Goal: Task Accomplishment & Management: Use online tool/utility

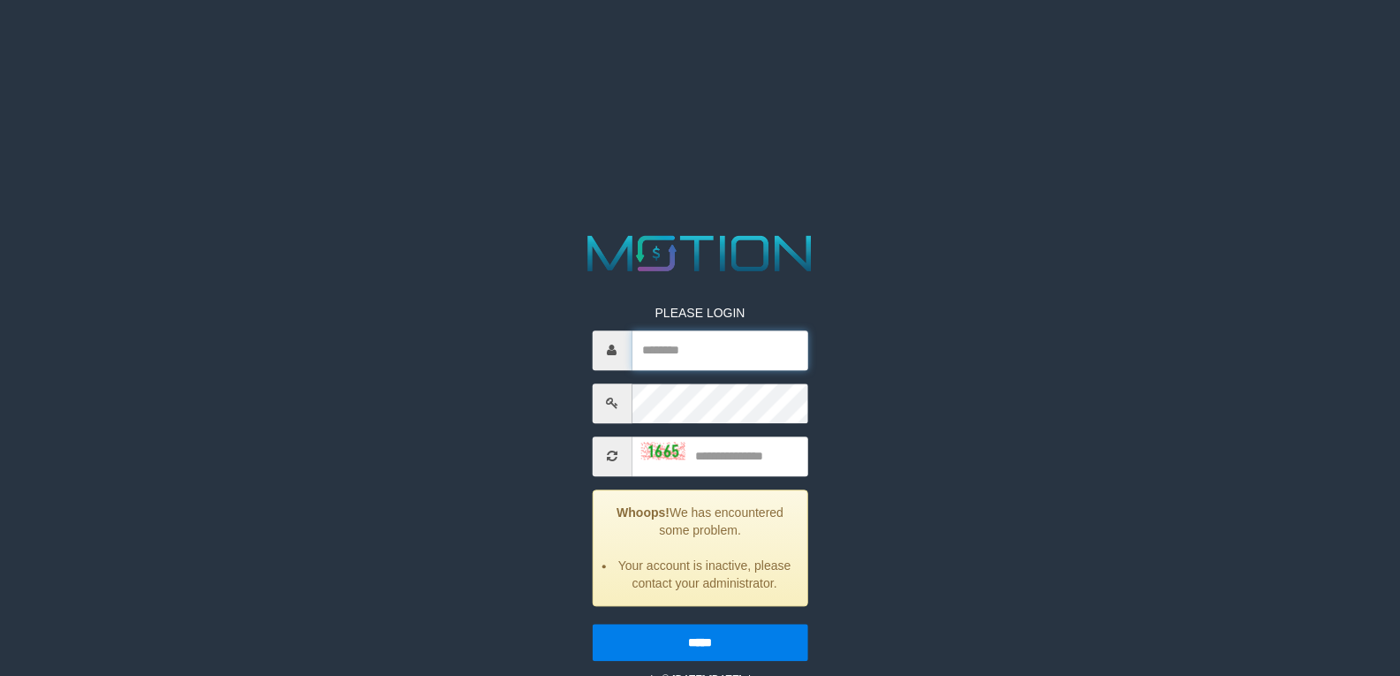
click at [698, 343] on input "text" at bounding box center [720, 350] width 176 height 40
click at [721, 342] on input "text" at bounding box center [720, 350] width 176 height 40
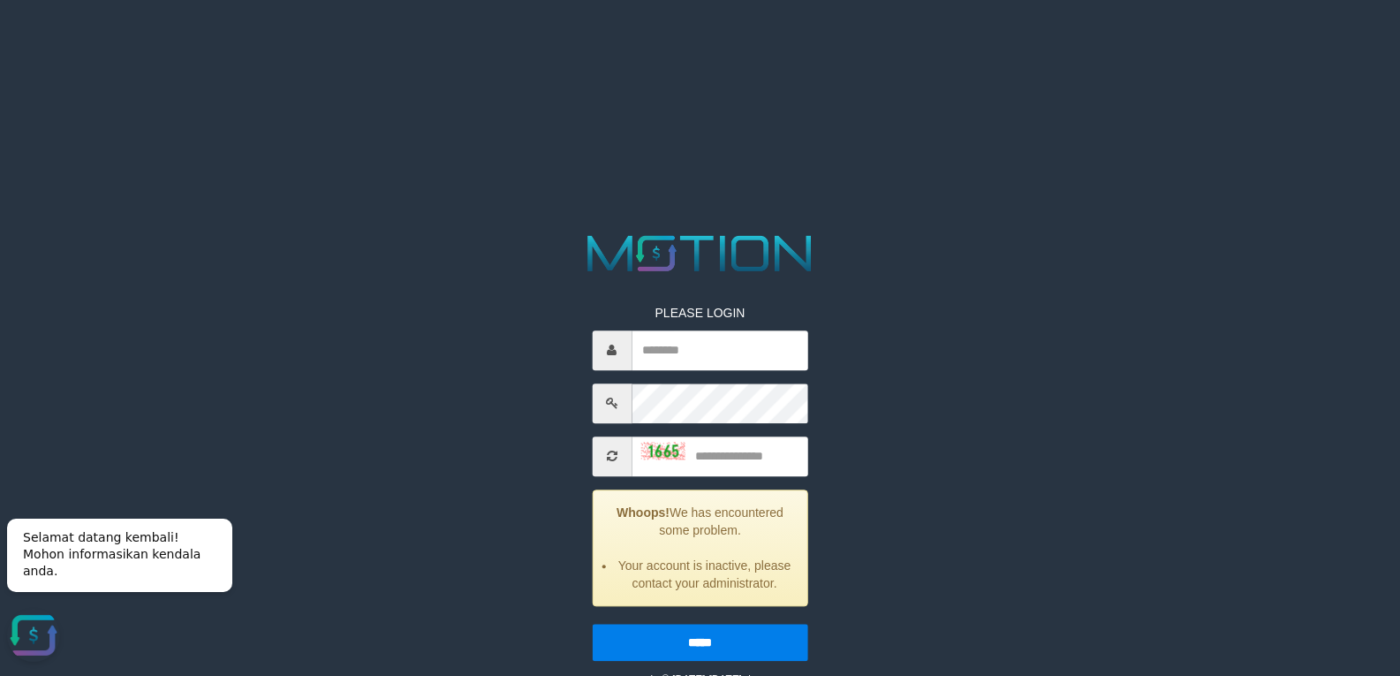
click at [1030, 305] on div "PLEASE LOGIN Whoops! We has encountered some problem. Your account is inactive,…" at bounding box center [700, 458] width 727 height 459
